Goal: Task Accomplishment & Management: Manage account settings

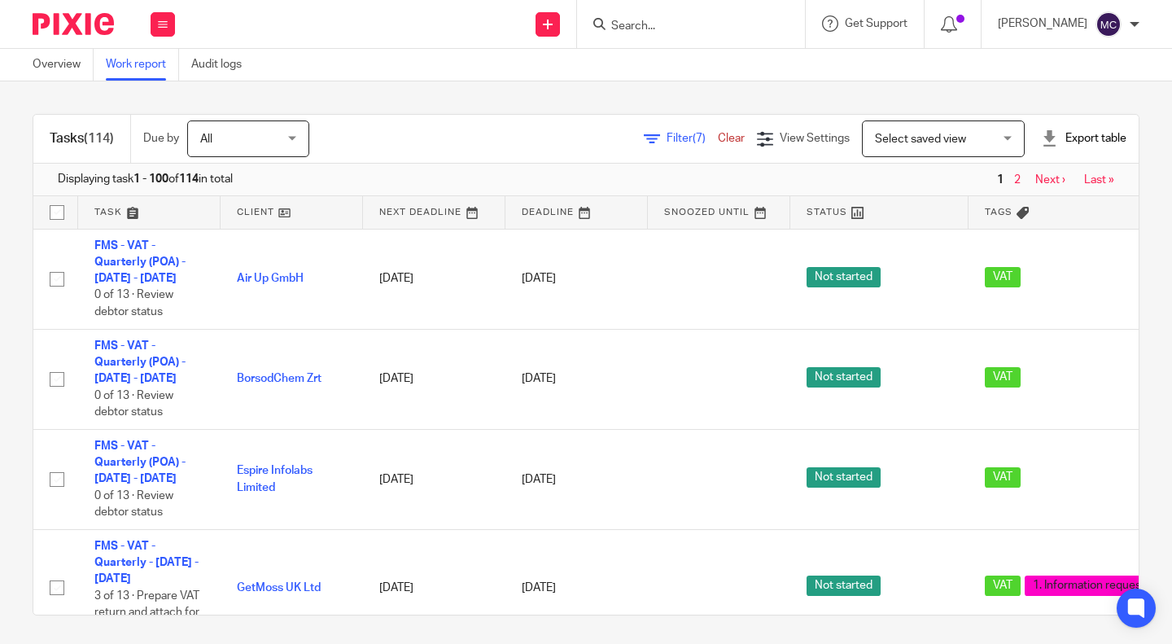
click at [690, 100] on div "Tasks (114) Due by All All Today Tomorrow This week Next week This month Next m…" at bounding box center [586, 362] width 1172 height 562
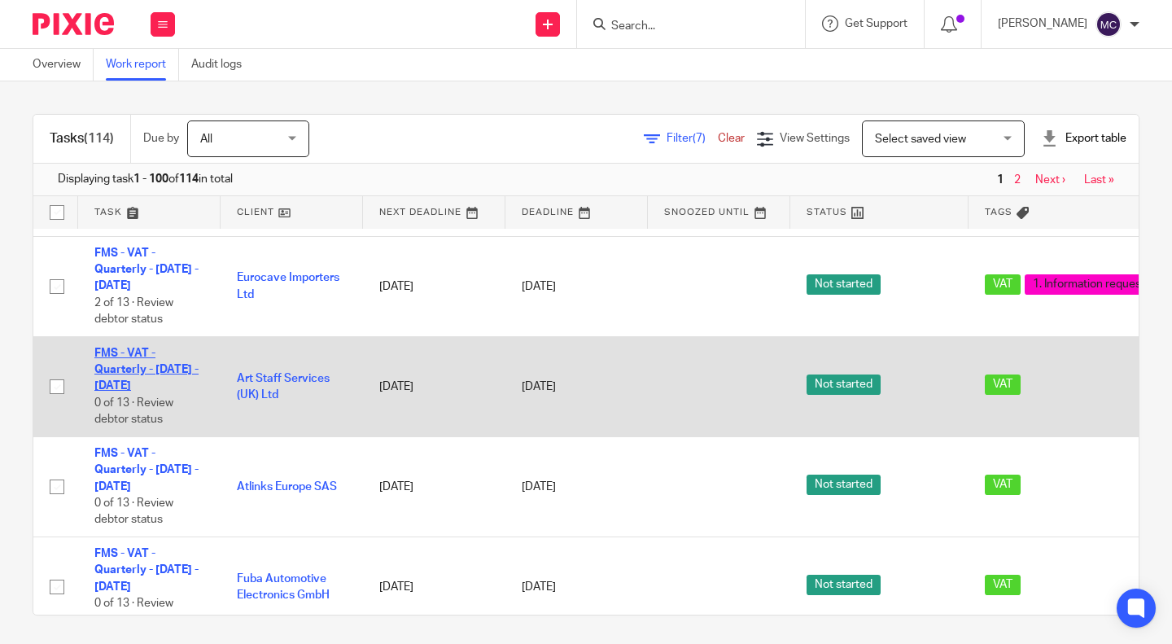
click at [146, 392] on link "FMS - VAT - Quarterly - [DATE] - [DATE]" at bounding box center [146, 369] width 104 height 45
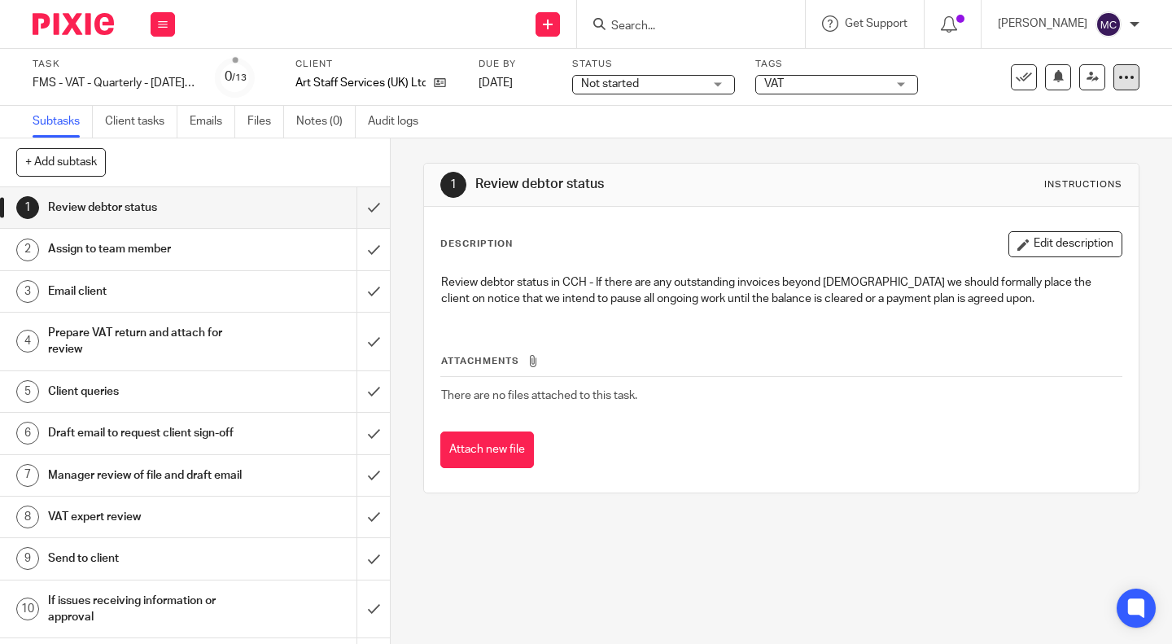
click at [1118, 81] on icon at bounding box center [1126, 77] width 16 height 16
click at [1024, 213] on span "Delete" at bounding box center [1027, 212] width 34 height 11
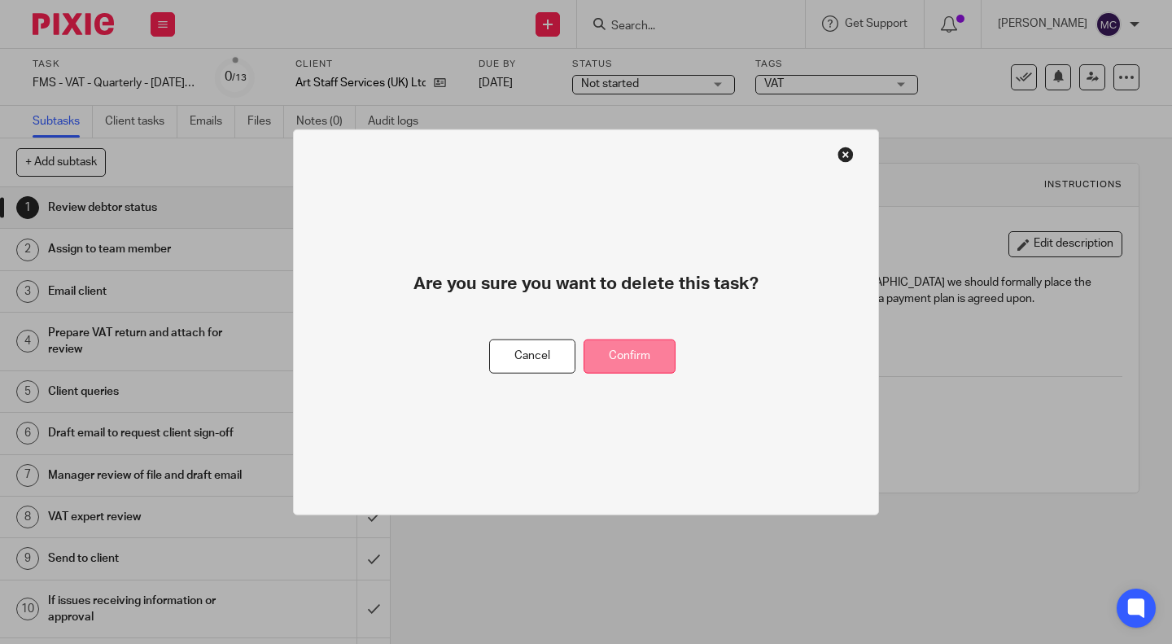
click at [649, 352] on button "Confirm" at bounding box center [629, 355] width 92 height 35
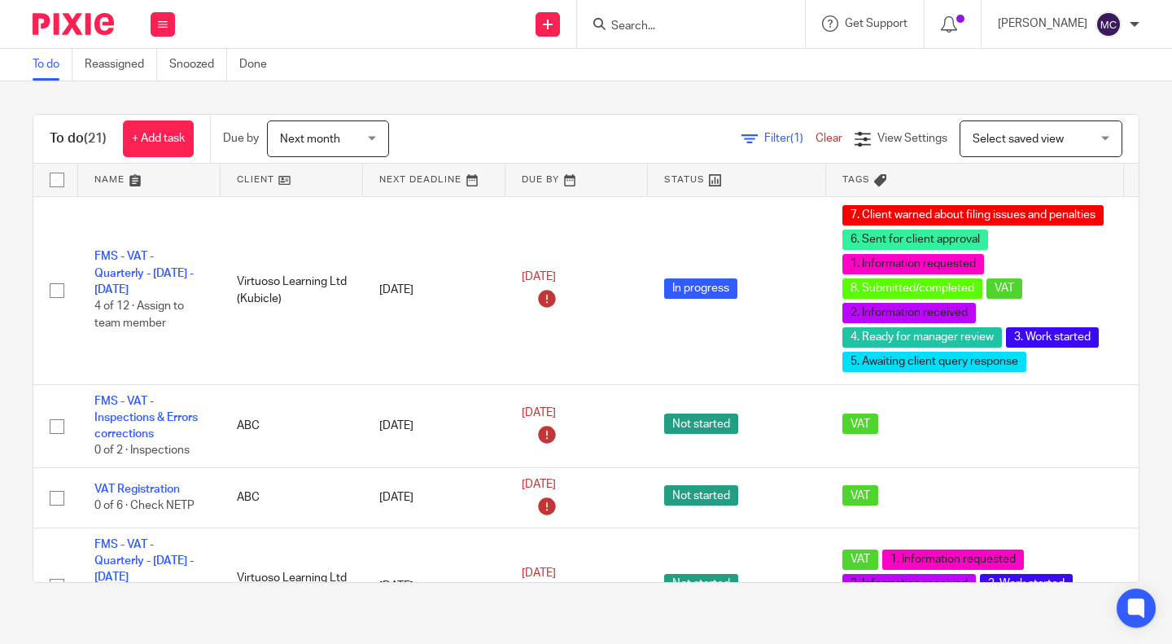
click at [764, 141] on span "Filter (1)" at bounding box center [789, 138] width 51 height 11
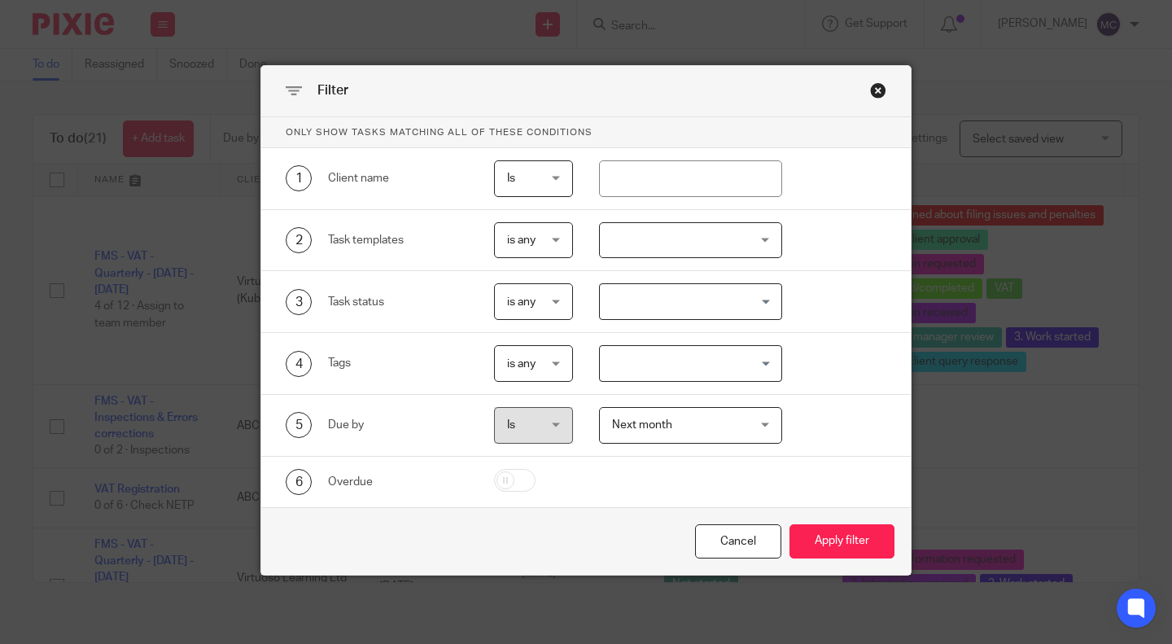
click at [875, 90] on div "Close this dialog window" at bounding box center [878, 90] width 16 height 16
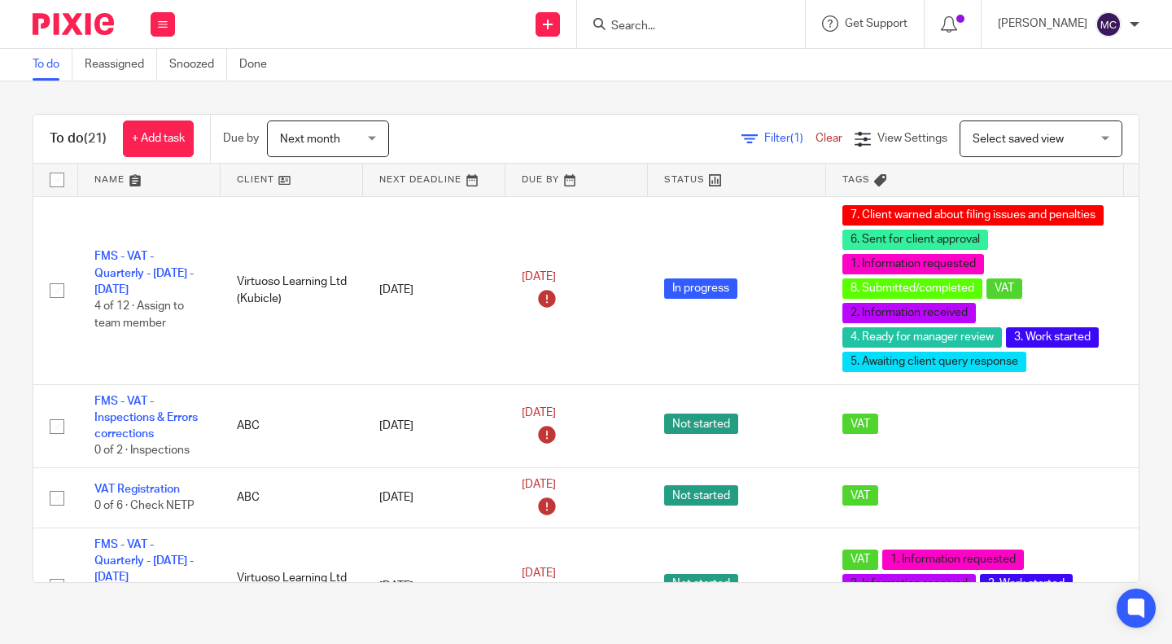
click at [980, 126] on span "Select saved view" at bounding box center [1031, 138] width 119 height 34
